Goal: Information Seeking & Learning: Learn about a topic

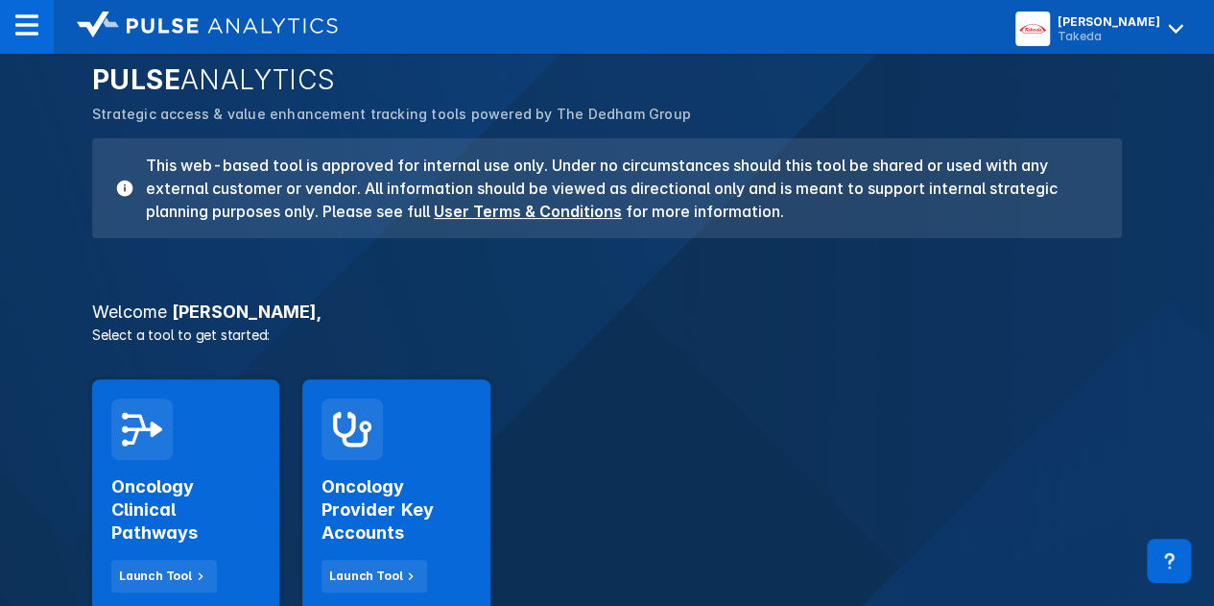
scroll to position [192, 0]
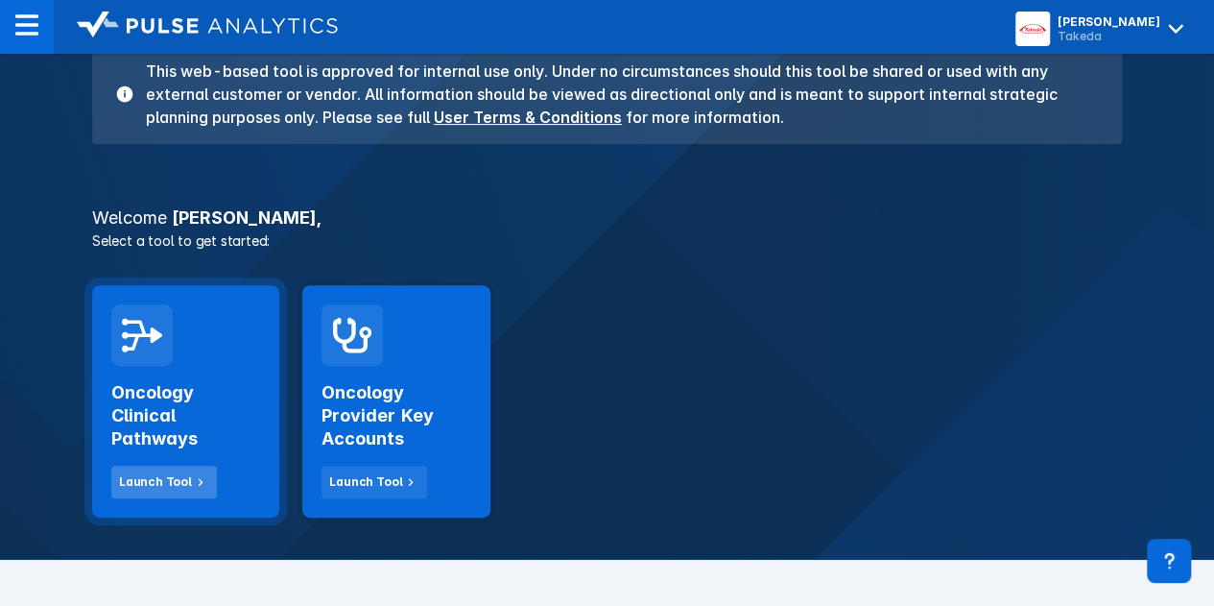
click at [175, 488] on div "Launch Tool" at bounding box center [155, 481] width 73 height 17
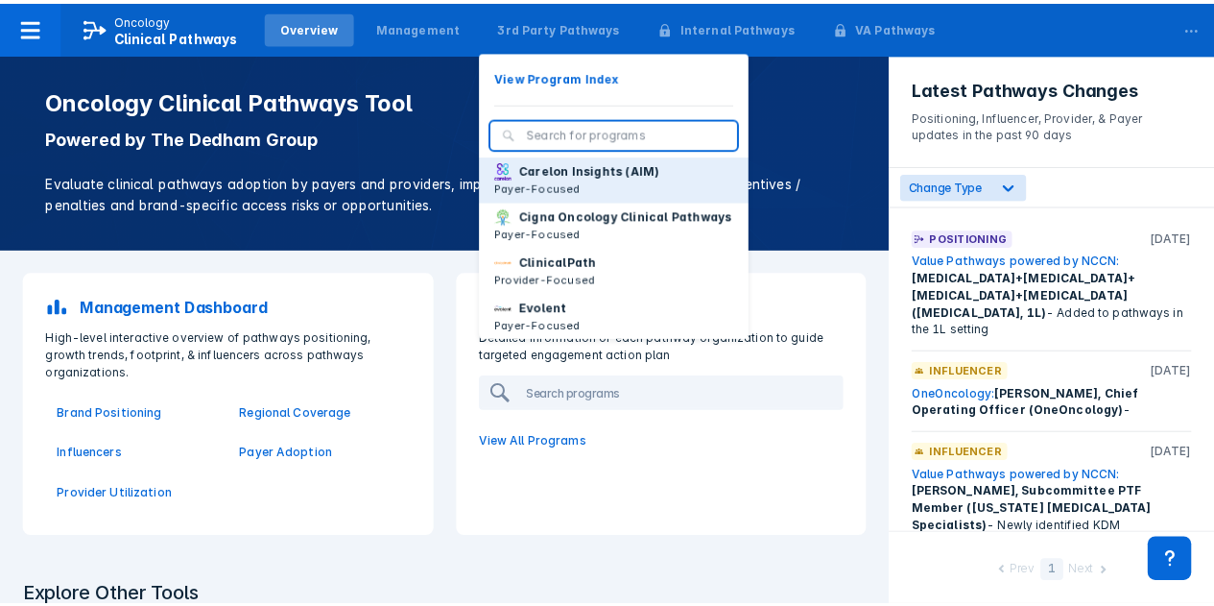
scroll to position [96, 0]
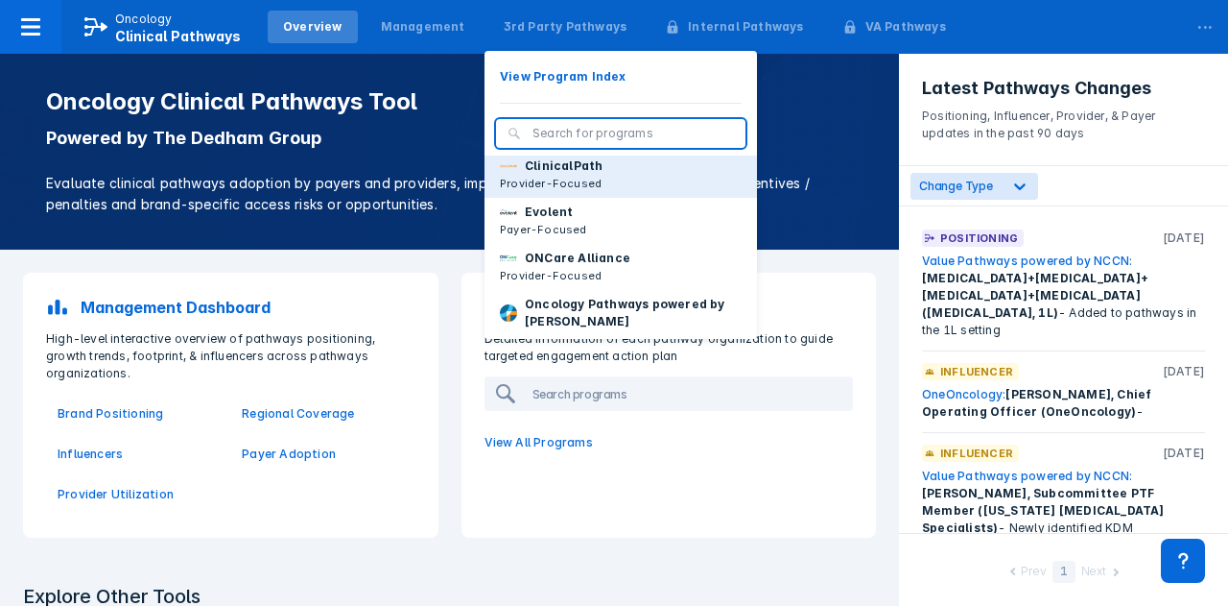
click at [532, 175] on p "ClinicalPath" at bounding box center [564, 165] width 78 height 17
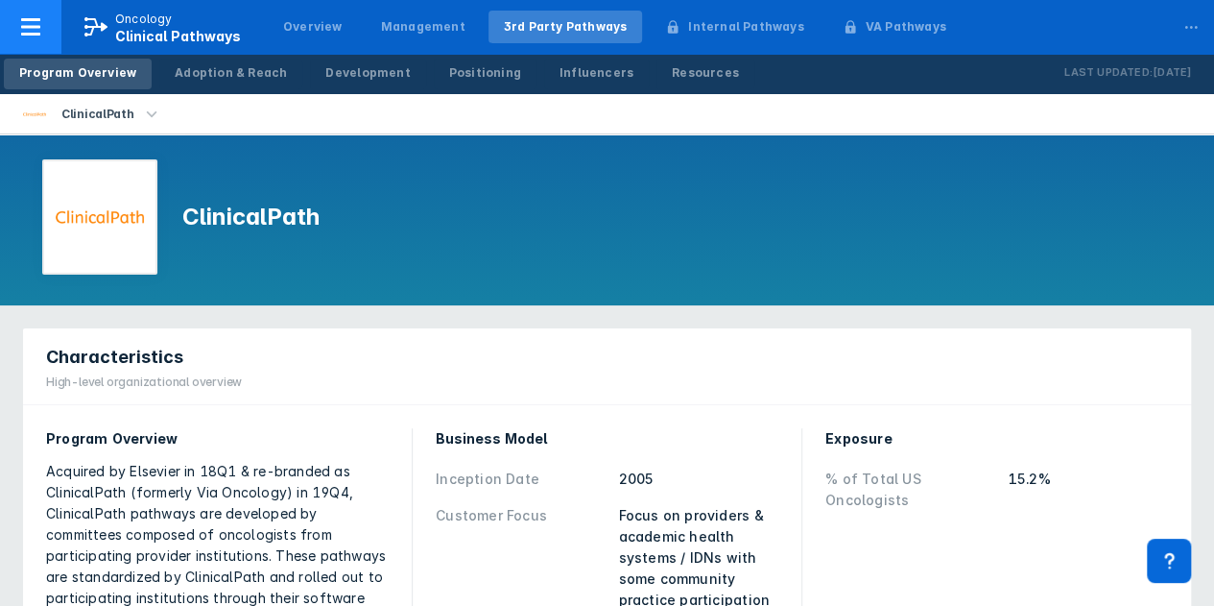
click at [40, 26] on icon at bounding box center [30, 26] width 19 height 17
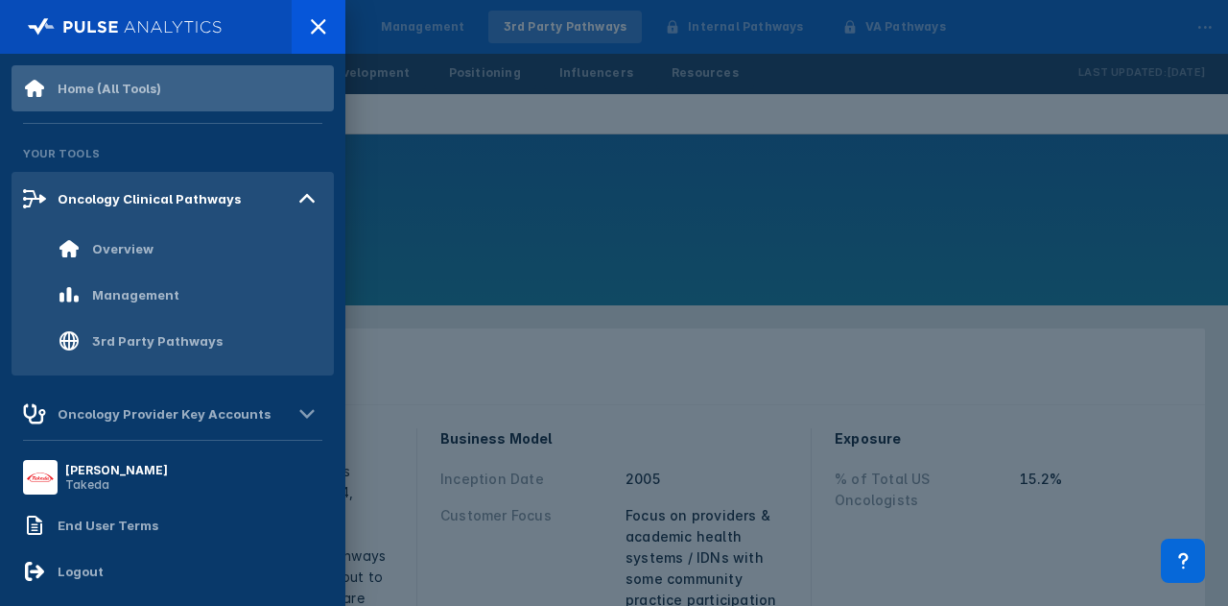
click at [215, 85] on div "Home (All Tools)" at bounding box center [173, 88] width 322 height 46
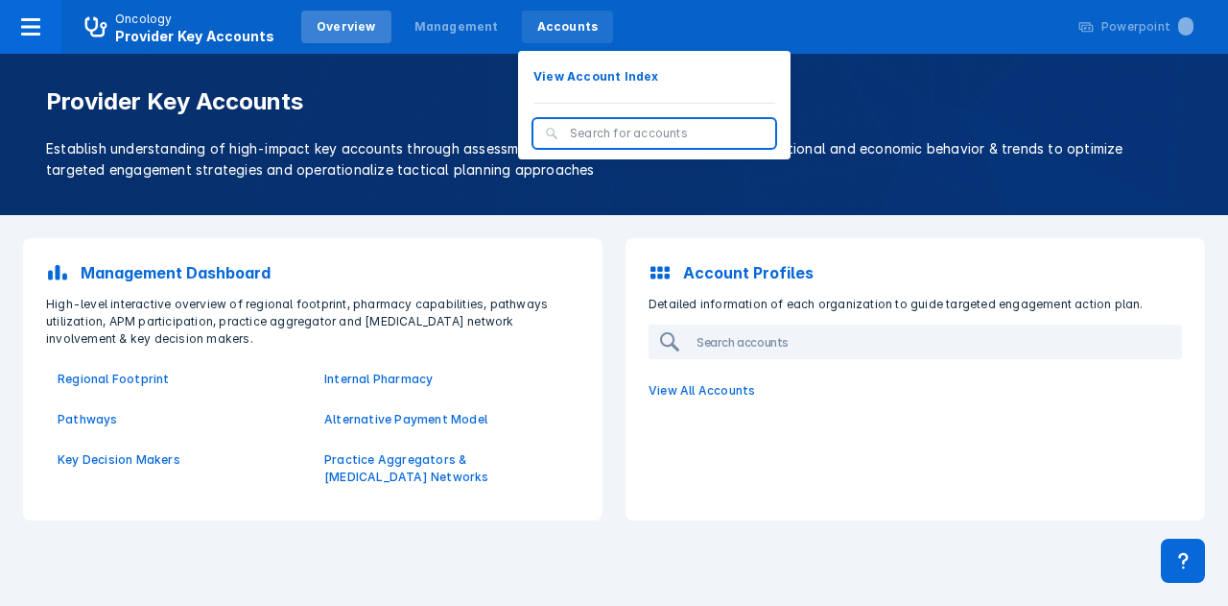
click at [546, 24] on div "Accounts" at bounding box center [567, 26] width 61 height 17
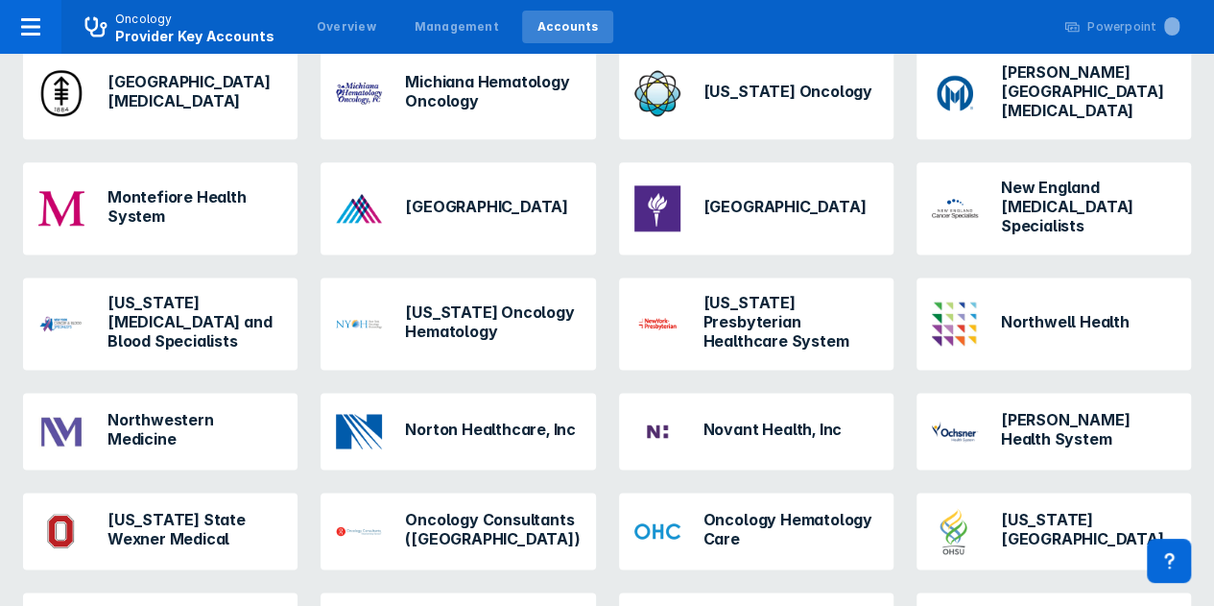
scroll to position [1152, 0]
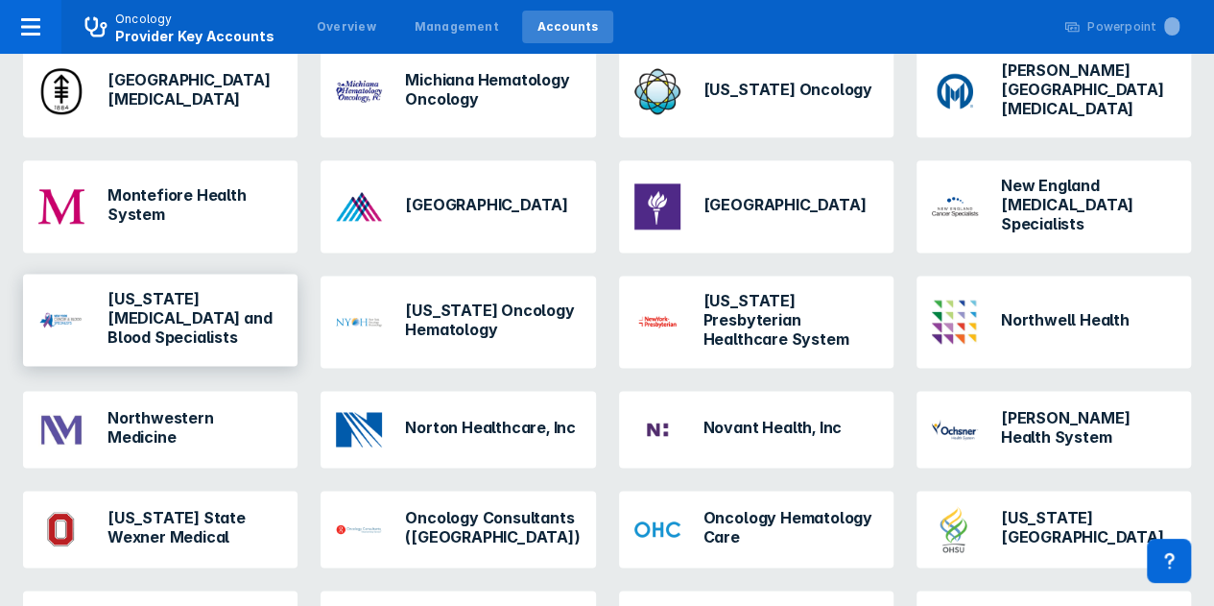
click at [227, 289] on h3 "New York Cancer and Blood Specialists" at bounding box center [194, 318] width 175 height 58
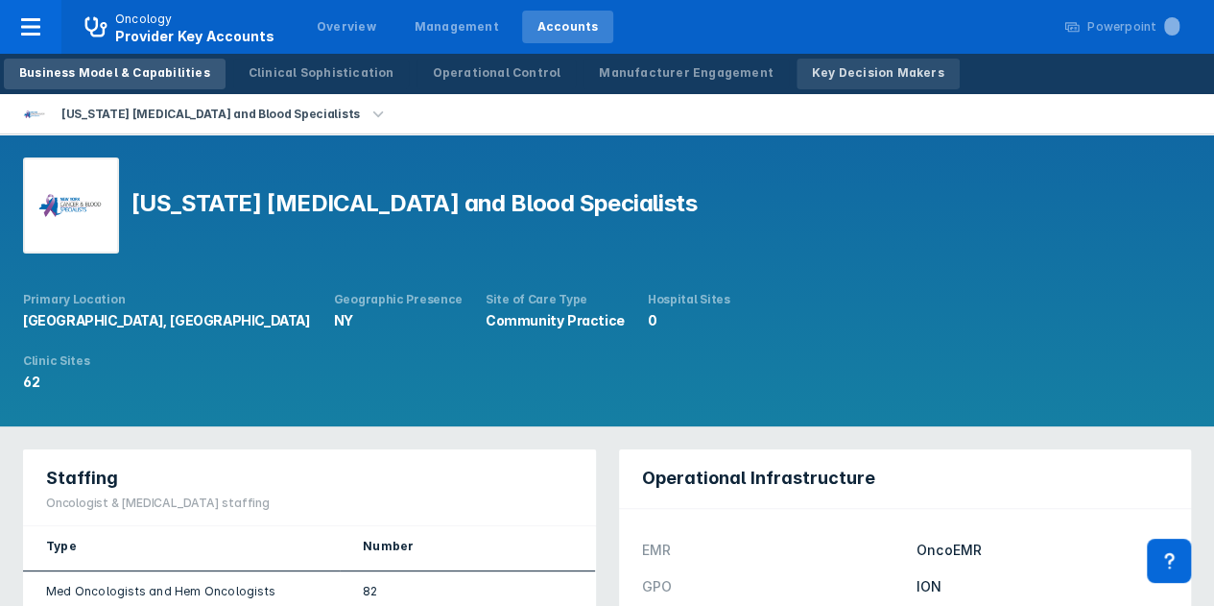
click at [812, 64] on div "Key Decision Makers" at bounding box center [878, 72] width 132 height 17
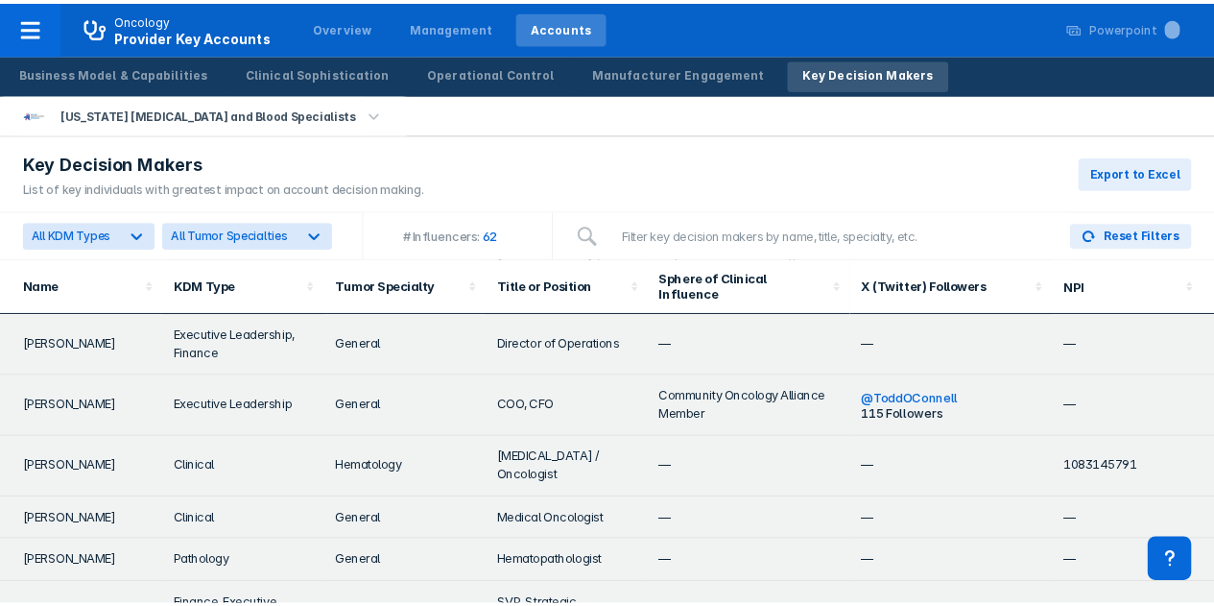
scroll to position [3315, 0]
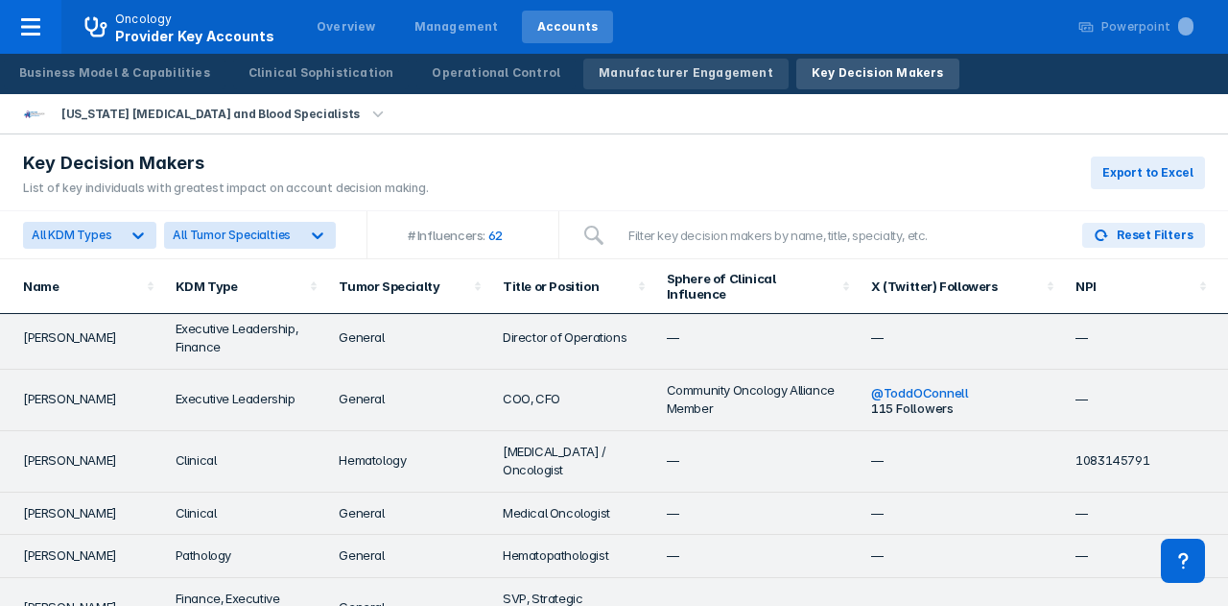
click at [656, 79] on div "Manufacturer Engagement" at bounding box center [686, 72] width 175 height 17
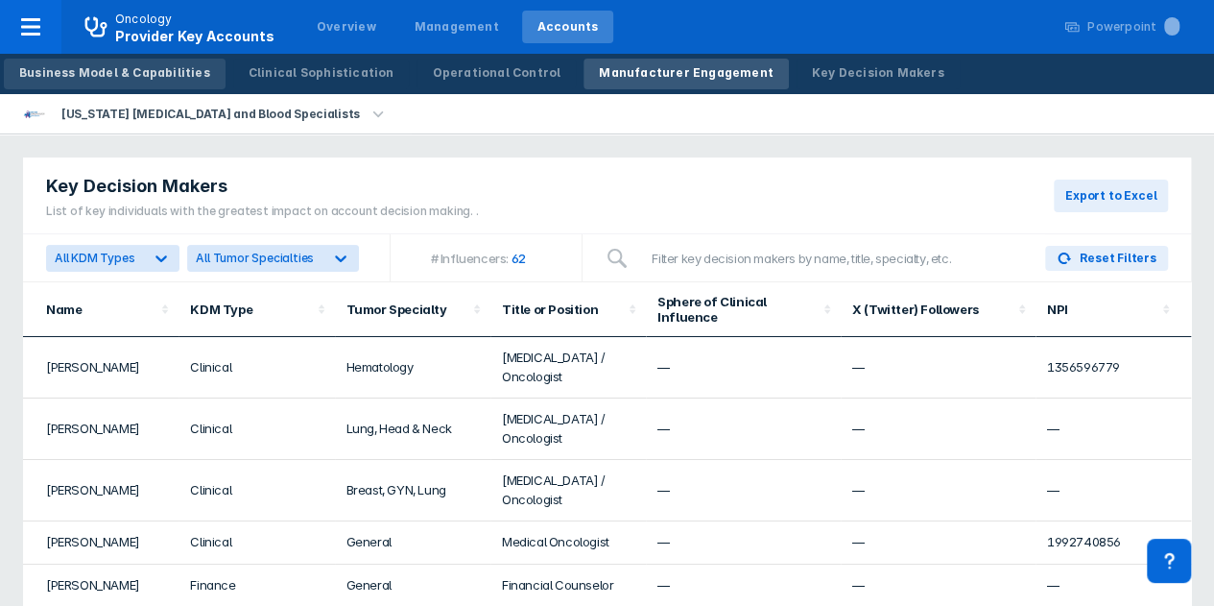
click at [116, 70] on div "Business Model & Capabilities" at bounding box center [114, 72] width 191 height 17
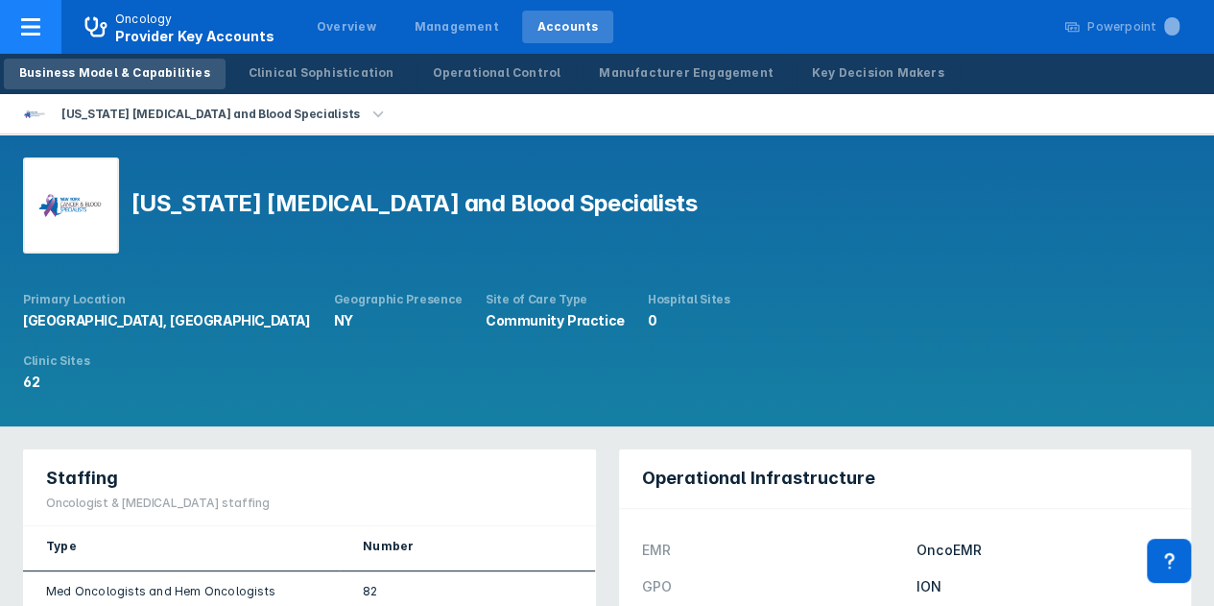
click at [23, 29] on icon at bounding box center [30, 26] width 23 height 23
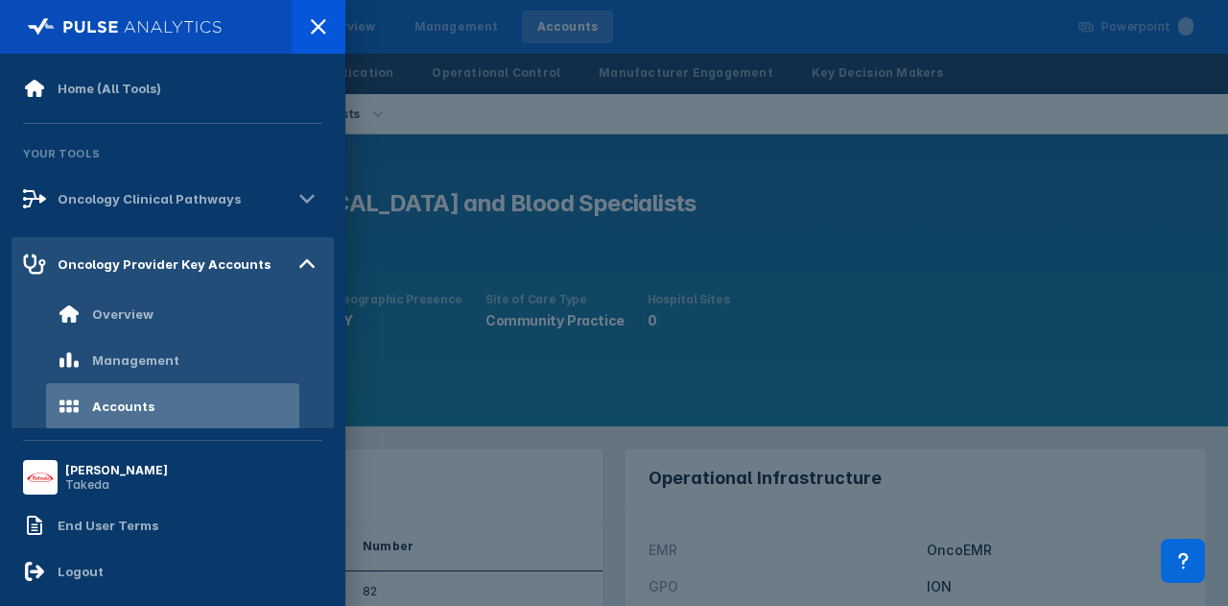
drag, startPoint x: 689, startPoint y: 110, endPoint x: 675, endPoint y: 84, distance: 29.6
click at [689, 107] on div at bounding box center [614, 303] width 1228 height 606
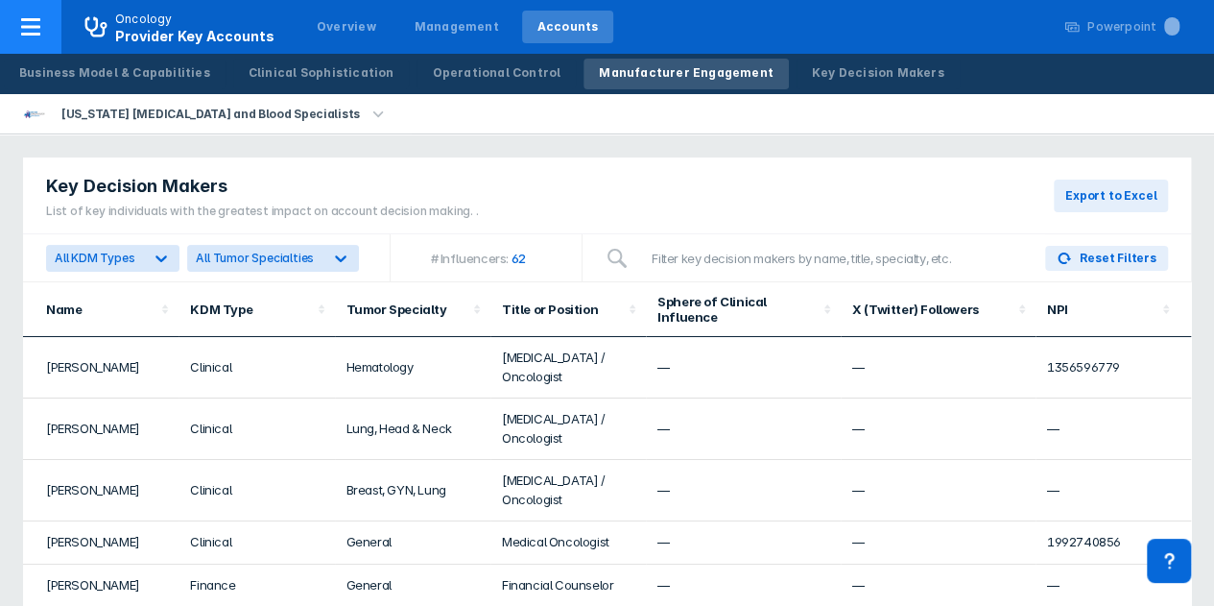
click at [228, 15] on div "Oncology Provider Key Accounts" at bounding box center [194, 28] width 159 height 34
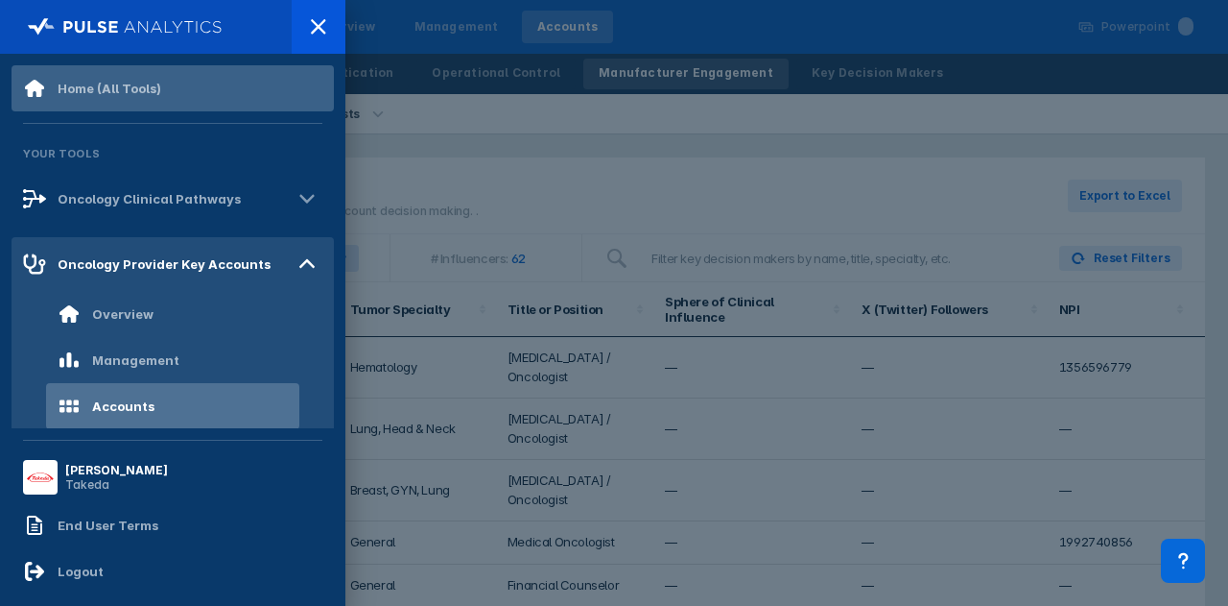
click at [105, 93] on div "Home (All Tools)" at bounding box center [110, 88] width 104 height 15
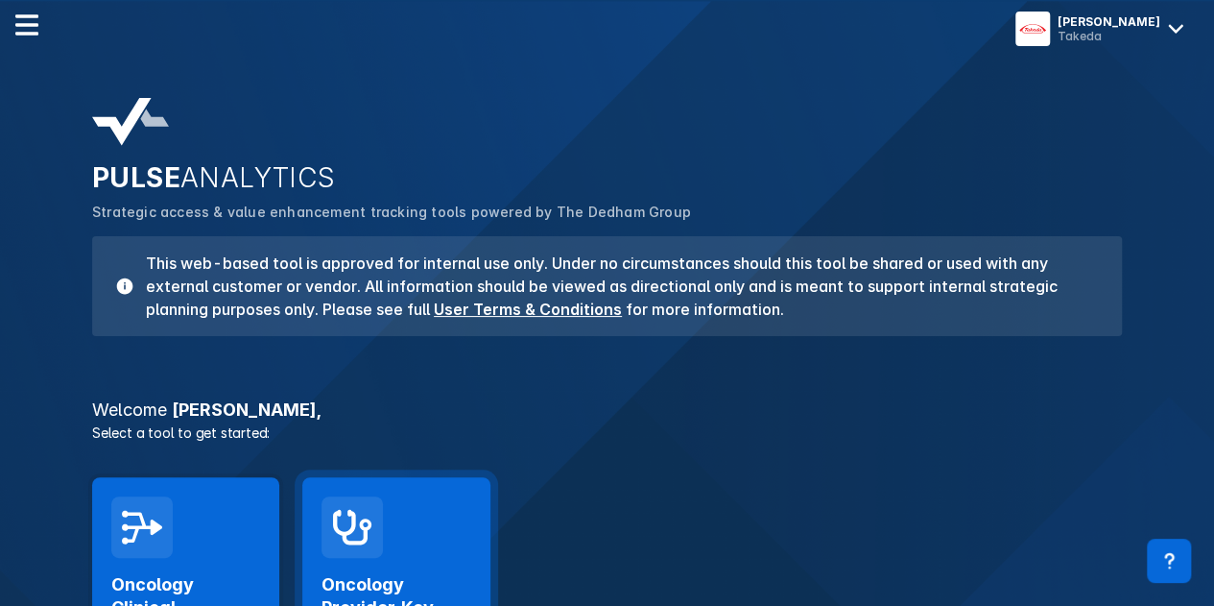
click at [338, 553] on div at bounding box center [351, 526] width 61 height 61
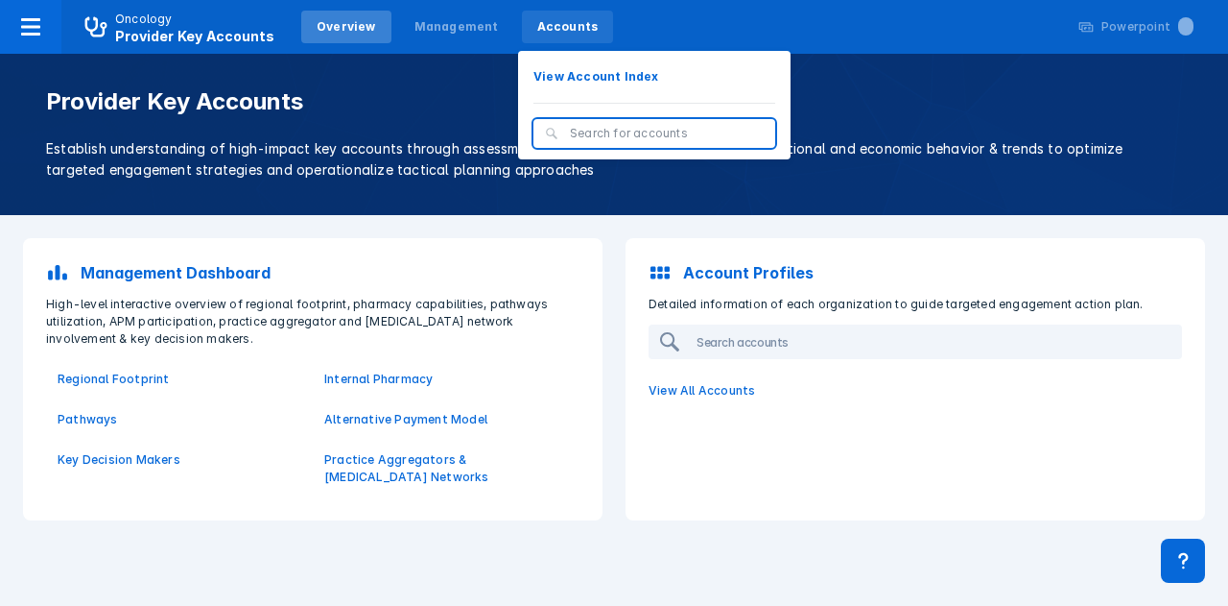
click at [552, 26] on div "Accounts" at bounding box center [567, 26] width 61 height 17
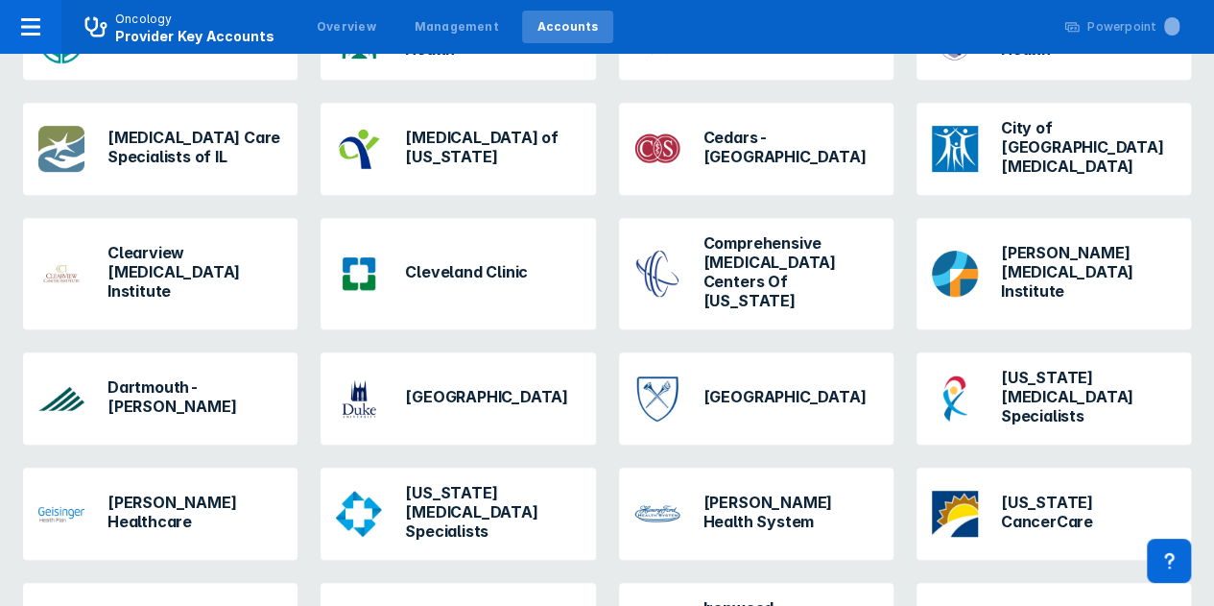
scroll to position [864, 0]
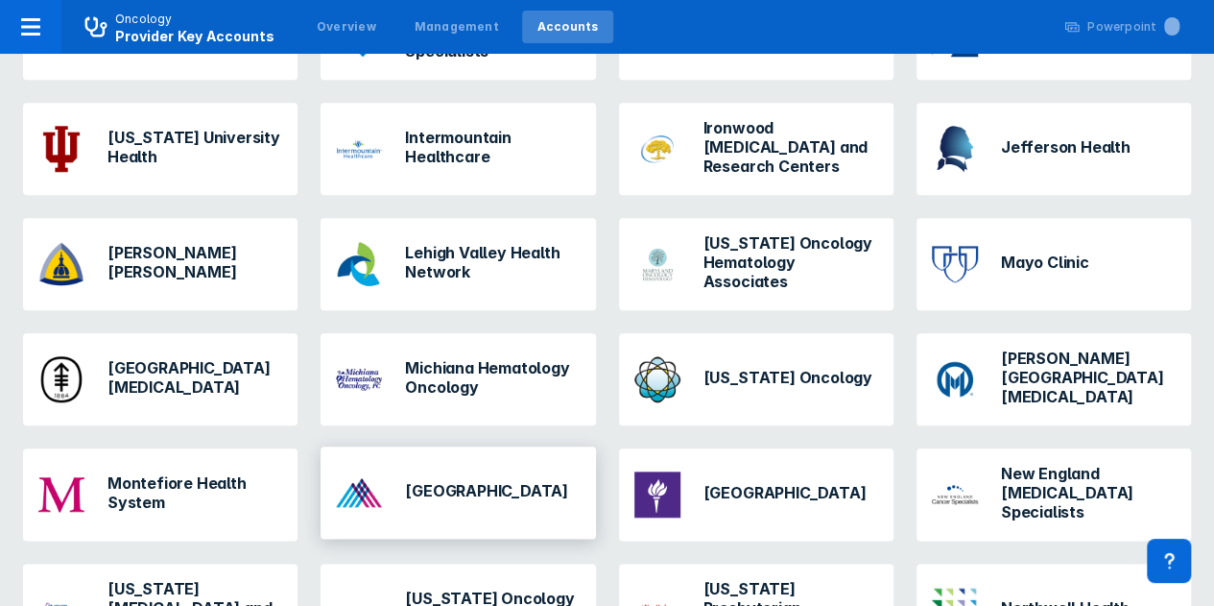
click at [495, 462] on div "Mount Sinai" at bounding box center [452, 492] width 248 height 61
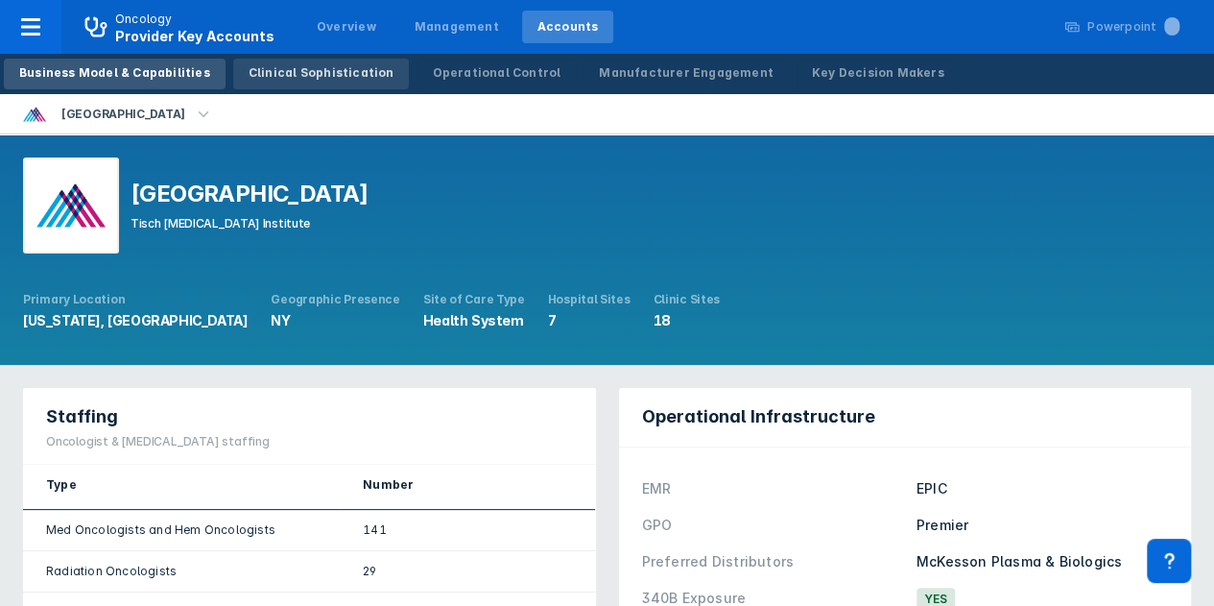
click at [306, 66] on div "Clinical Sophistication" at bounding box center [322, 72] width 146 height 17
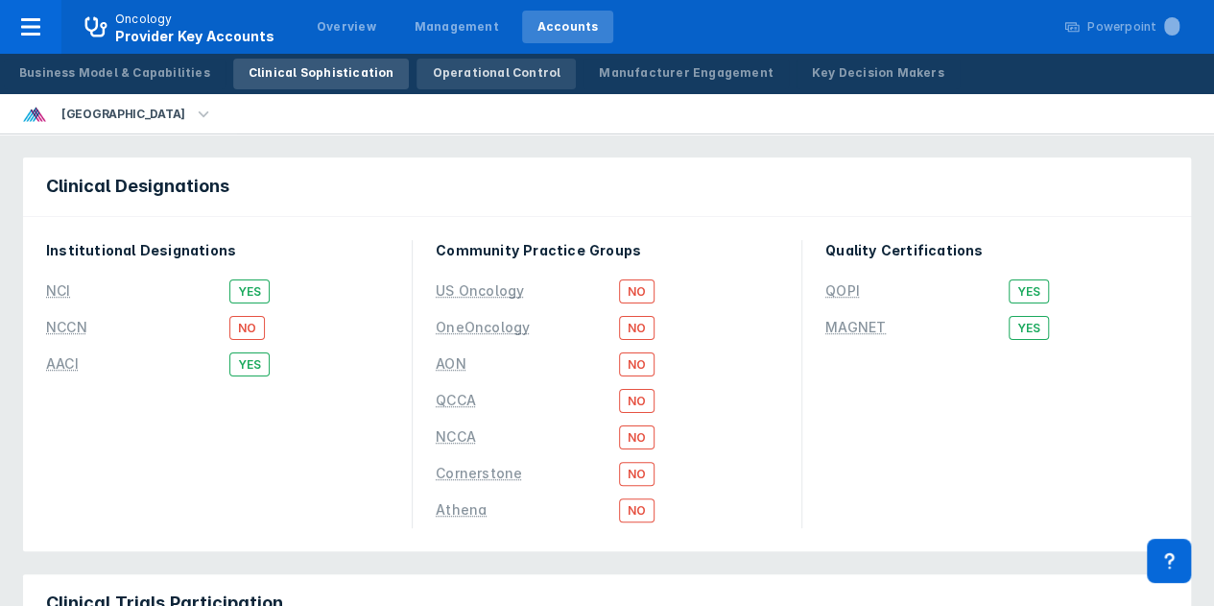
click at [498, 80] on div "Operational Control" at bounding box center [496, 72] width 129 height 17
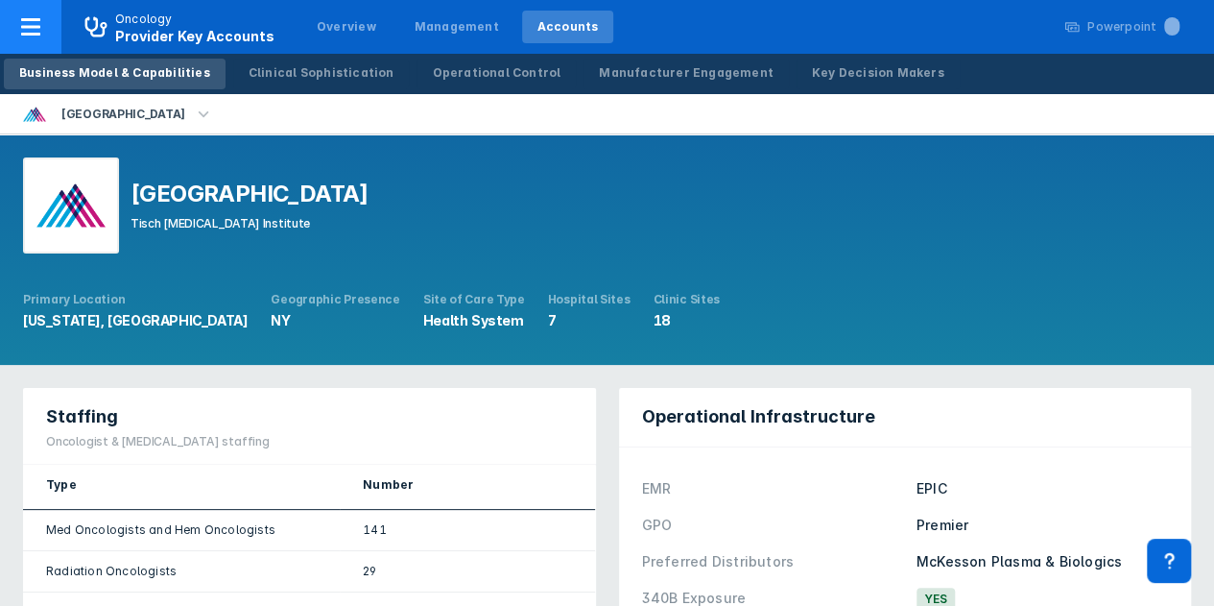
scroll to position [864, 0]
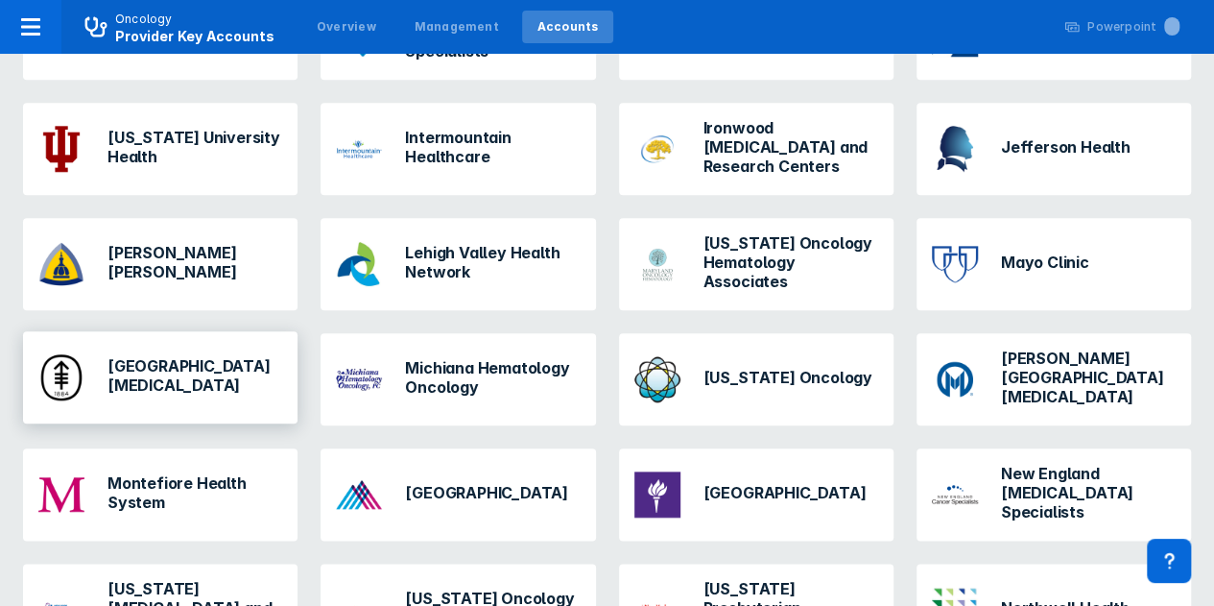
click at [238, 356] on h3 "Memorial Sloan Kettering Cancer Center" at bounding box center [194, 375] width 175 height 38
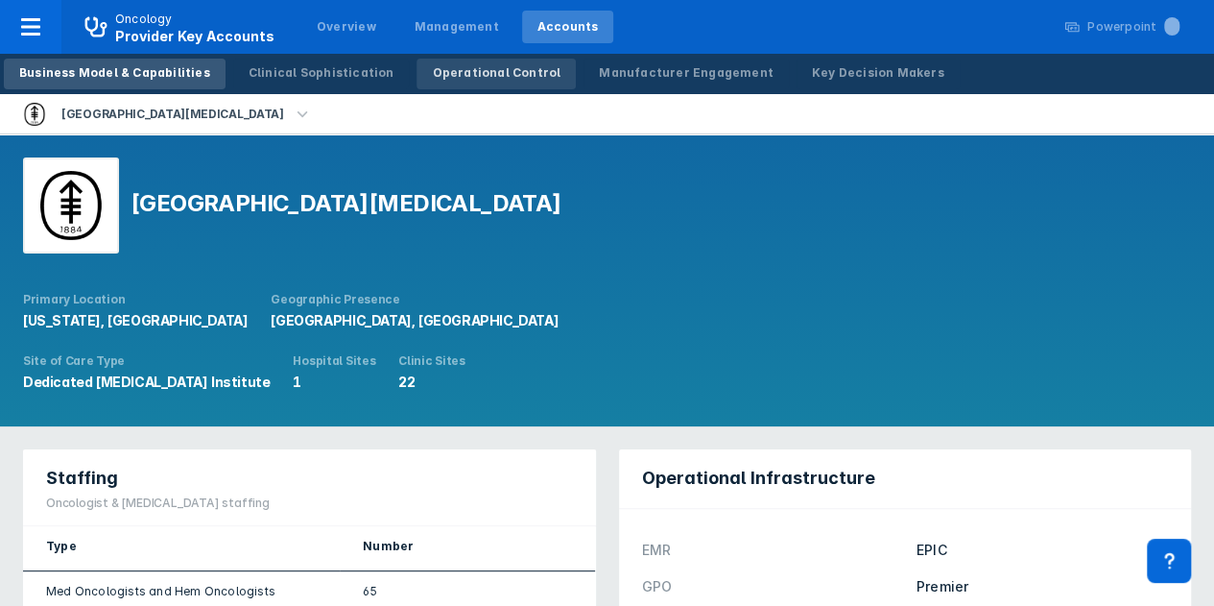
click at [486, 68] on div "Operational Control" at bounding box center [496, 72] width 129 height 17
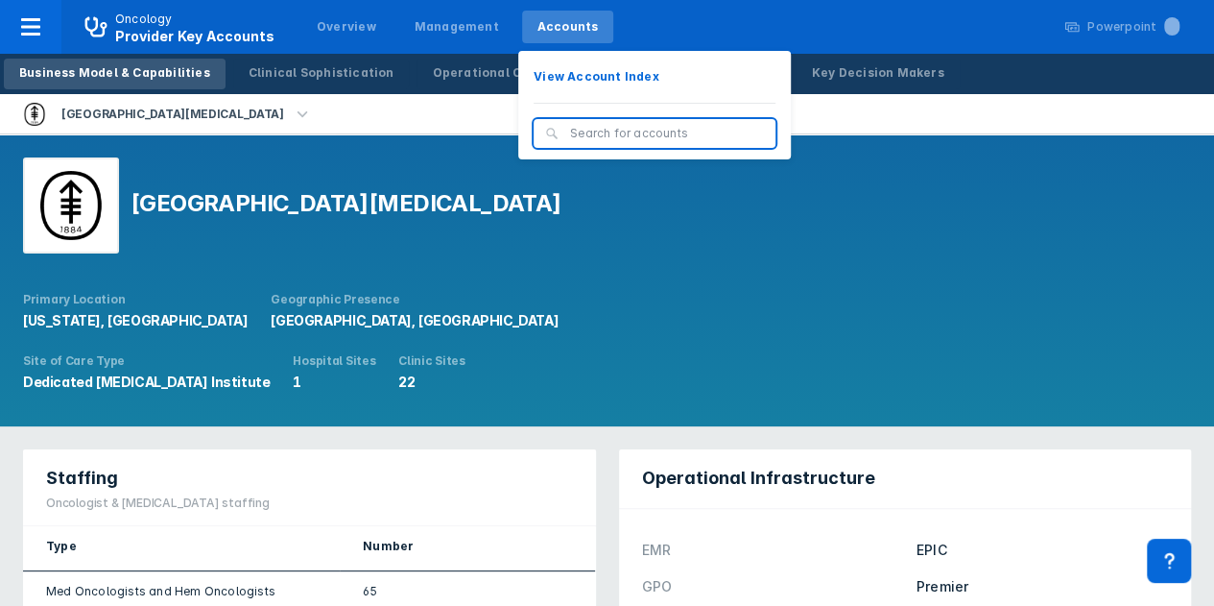
click at [549, 26] on div "Accounts" at bounding box center [567, 26] width 61 height 17
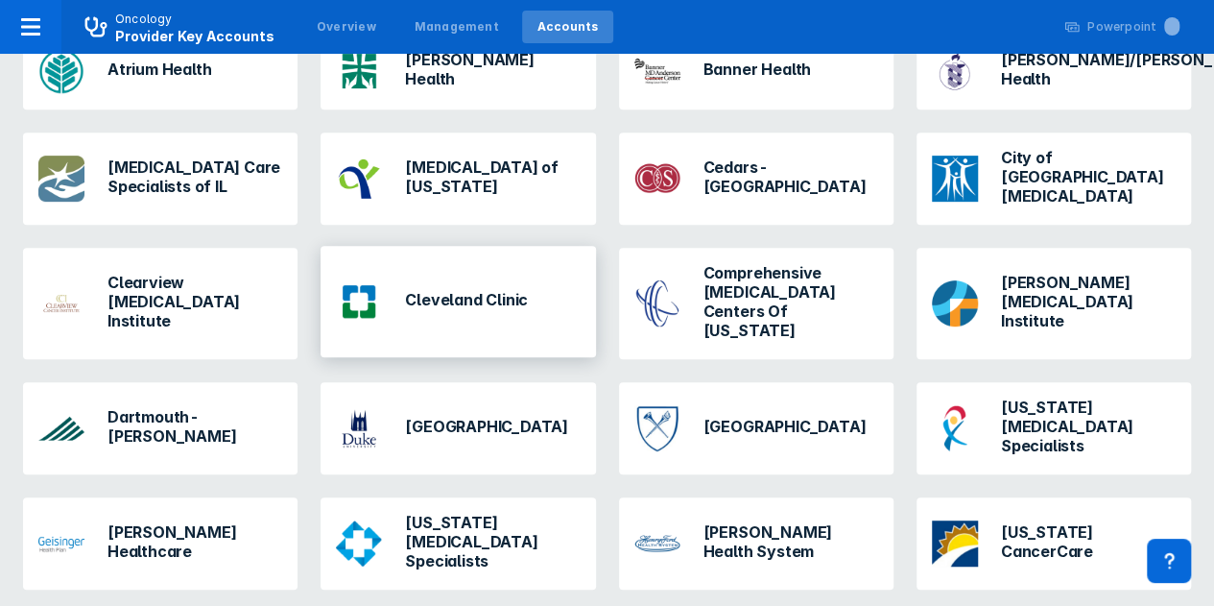
scroll to position [384, 0]
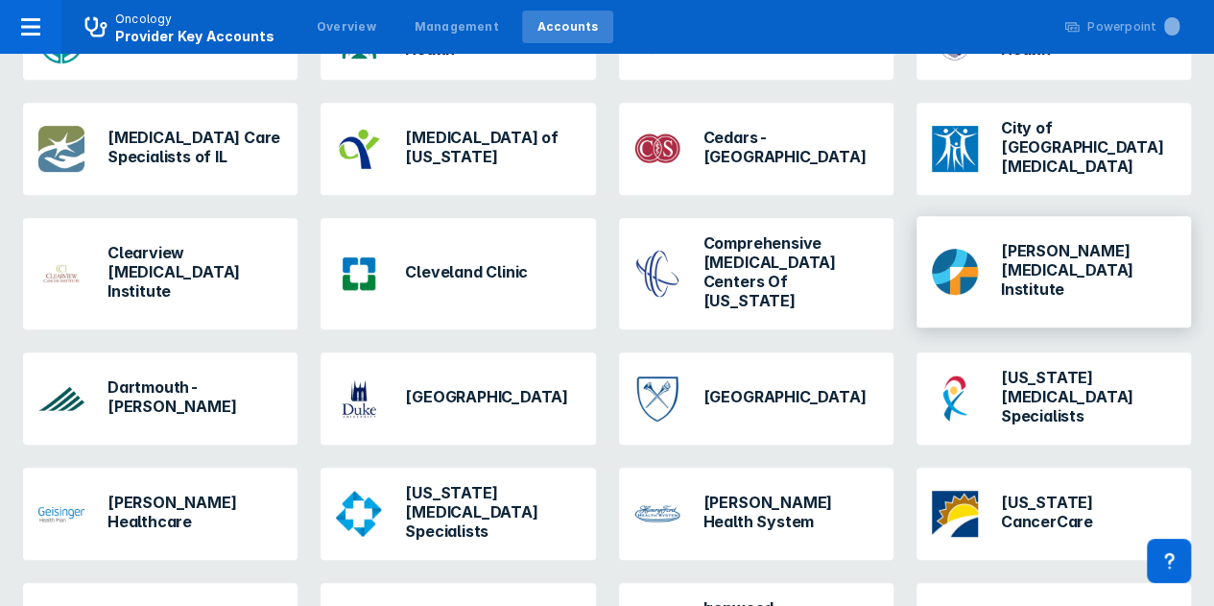
click at [1008, 241] on h3 "Dana-Farber Cancer Institute" at bounding box center [1088, 270] width 175 height 58
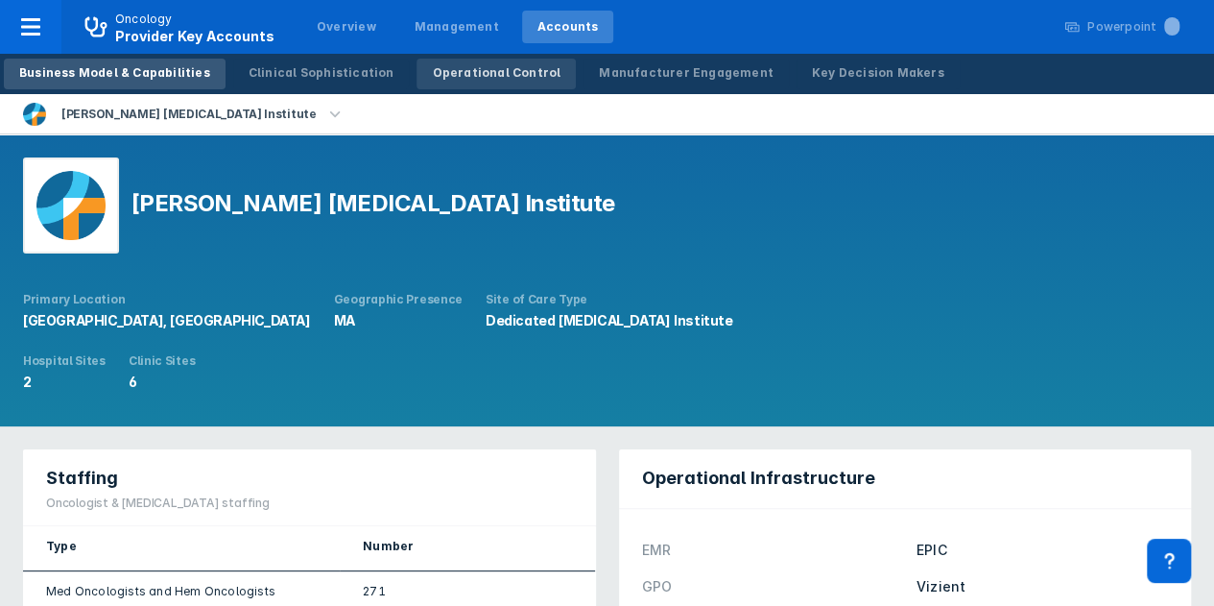
click at [471, 68] on div "Operational Control" at bounding box center [496, 72] width 129 height 17
